Goal: Information Seeking & Learning: Check status

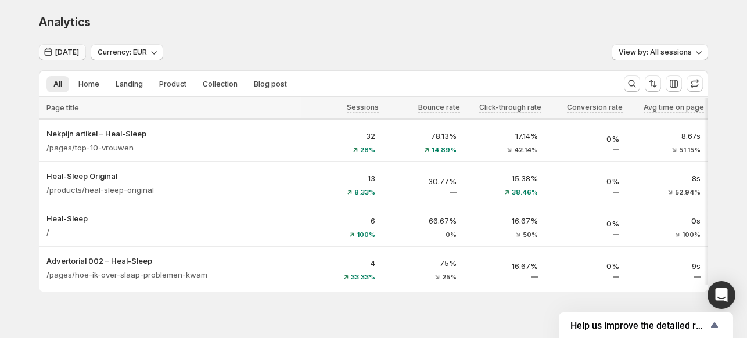
click at [66, 49] on span "[DATE]" at bounding box center [67, 52] width 24 height 9
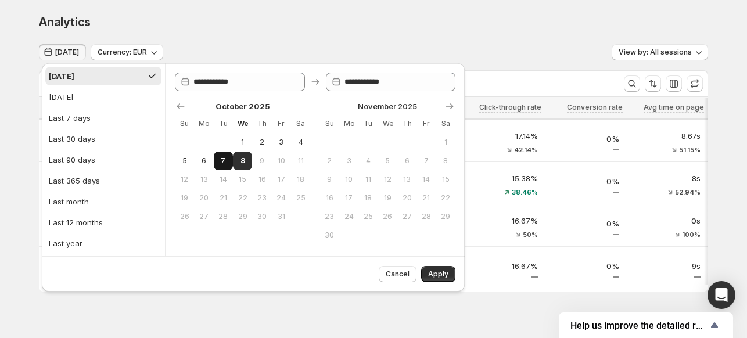
click at [228, 163] on span "7" at bounding box center [224, 160] width 10 height 9
type input "**********"
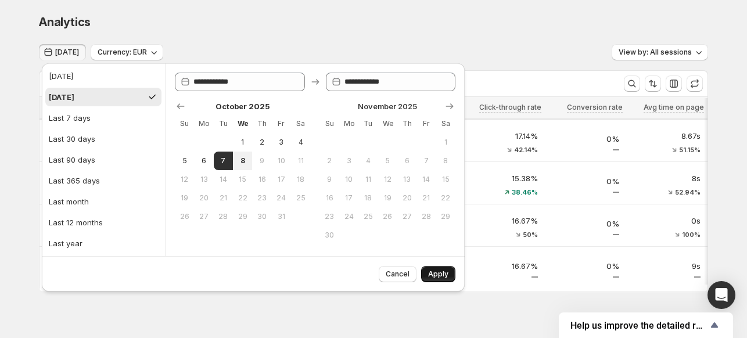
click at [436, 278] on button "Apply" at bounding box center [438, 274] width 34 height 16
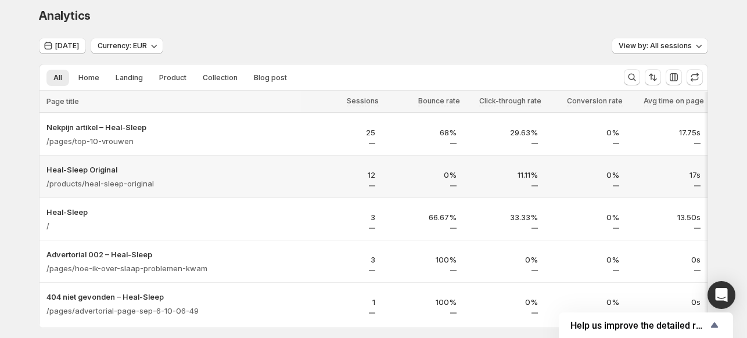
scroll to position [7, 0]
click at [79, 46] on span "[DATE]" at bounding box center [67, 45] width 24 height 9
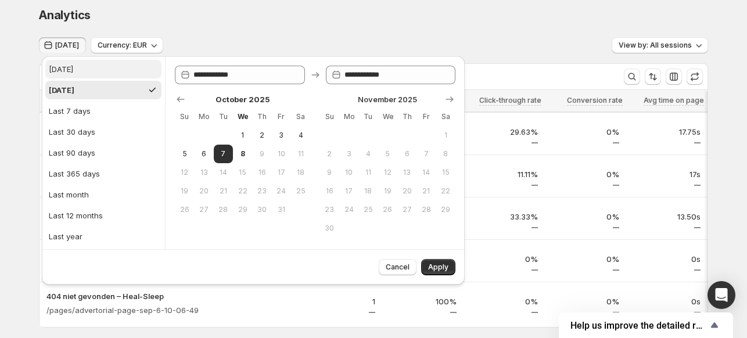
click at [90, 69] on button "[DATE]" at bounding box center [103, 69] width 116 height 19
type input "**********"
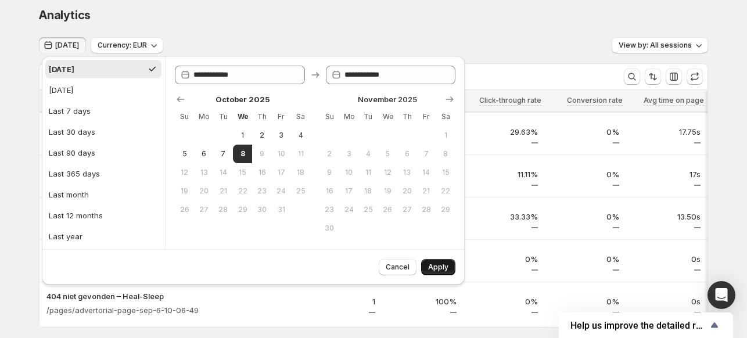
click at [440, 270] on span "Apply" at bounding box center [438, 267] width 20 height 9
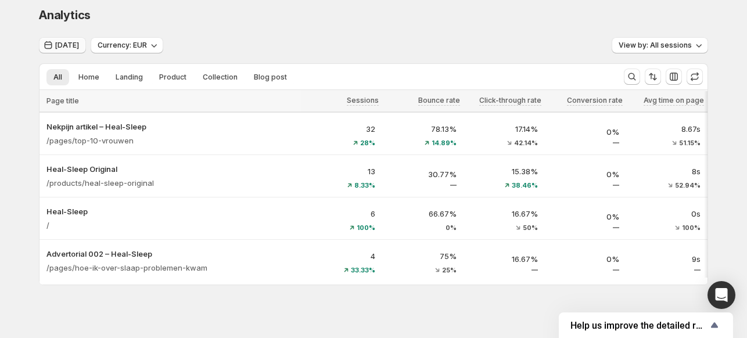
click at [51, 44] on icon "button" at bounding box center [48, 46] width 12 height 12
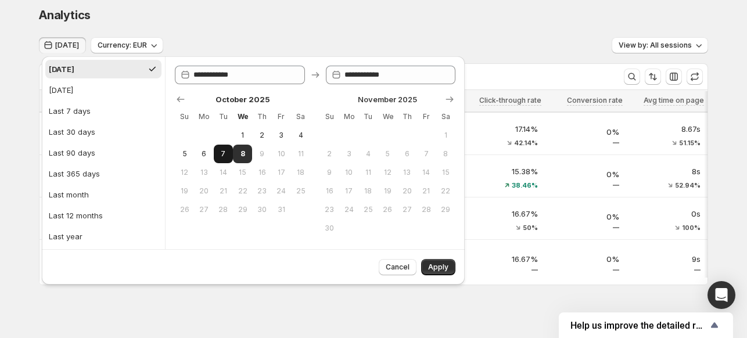
click at [222, 151] on span "7" at bounding box center [224, 153] width 10 height 9
type input "**********"
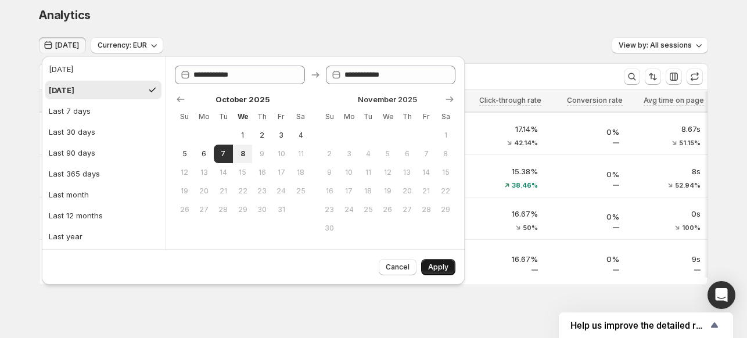
click at [440, 264] on span "Apply" at bounding box center [438, 267] width 20 height 9
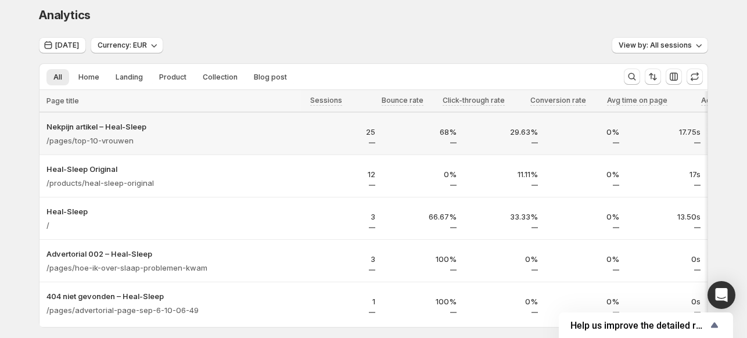
scroll to position [0, 0]
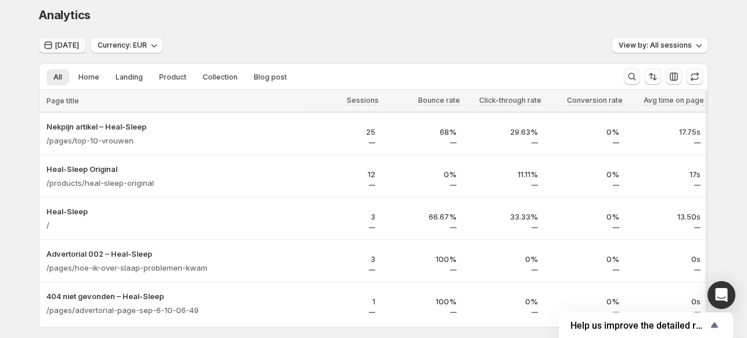
click at [46, 42] on icon "button" at bounding box center [48, 46] width 12 height 12
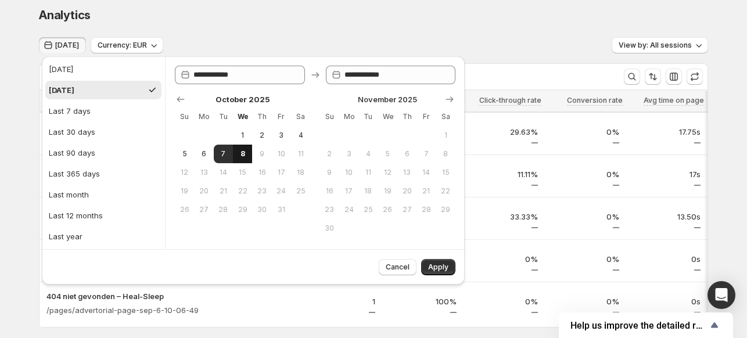
click at [243, 159] on button "8" at bounding box center [242, 154] width 19 height 19
type input "**********"
click at [450, 273] on button "Apply" at bounding box center [438, 267] width 34 height 16
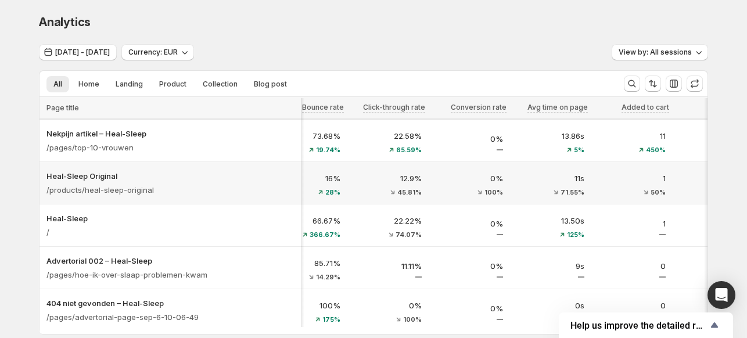
scroll to position [0, 163]
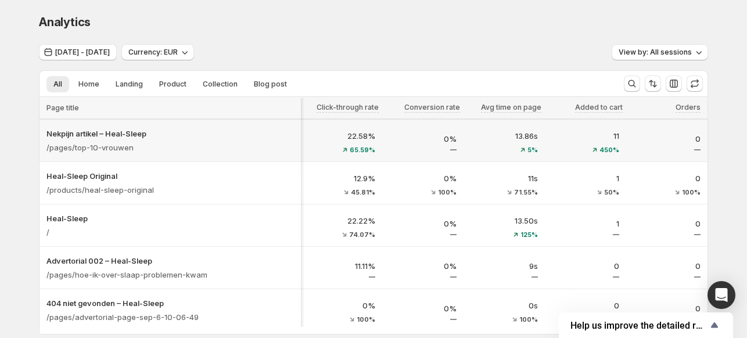
click at [556, 146] on div "450%" at bounding box center [585, 149] width 67 height 7
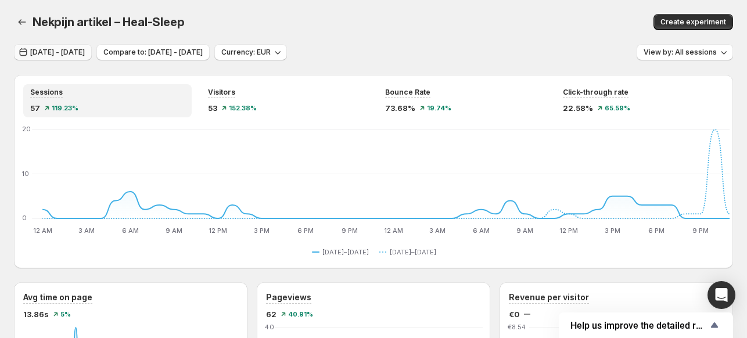
click at [92, 58] on button "[DATE] - [DATE]" at bounding box center [53, 52] width 78 height 16
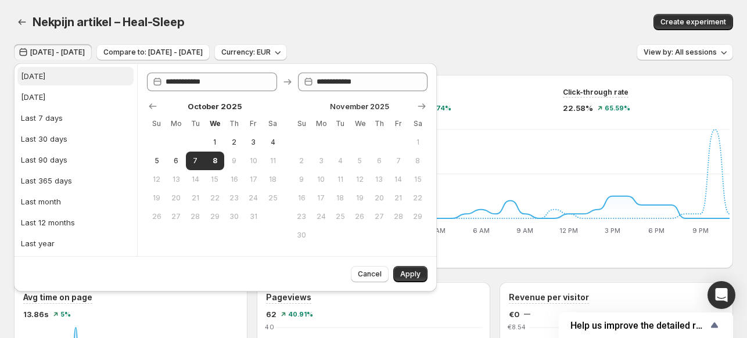
click at [95, 73] on button "[DATE]" at bounding box center [75, 76] width 116 height 19
type input "**********"
click at [423, 273] on button "Apply" at bounding box center [410, 274] width 34 height 16
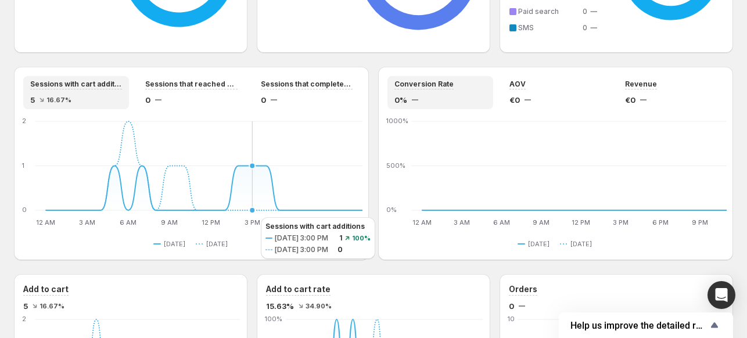
scroll to position [627, 0]
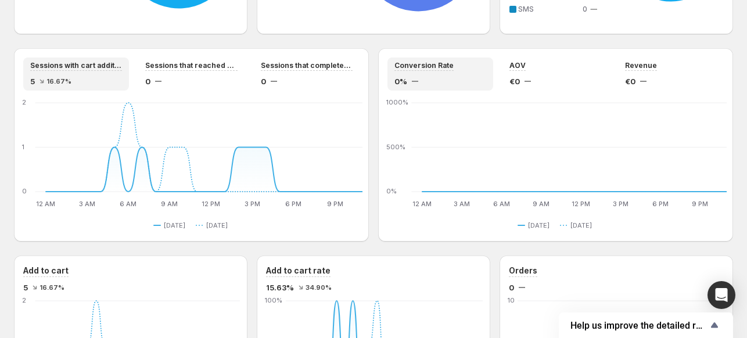
click at [94, 73] on div "Sessions with cart additions 5 16.67%" at bounding box center [76, 74] width 92 height 26
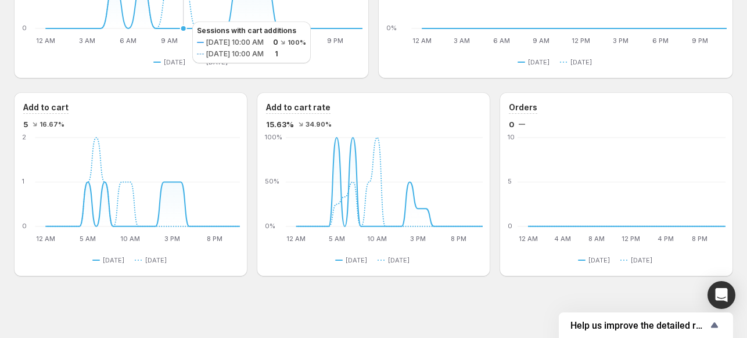
scroll to position [791, 0]
